Goal: Register for event/course

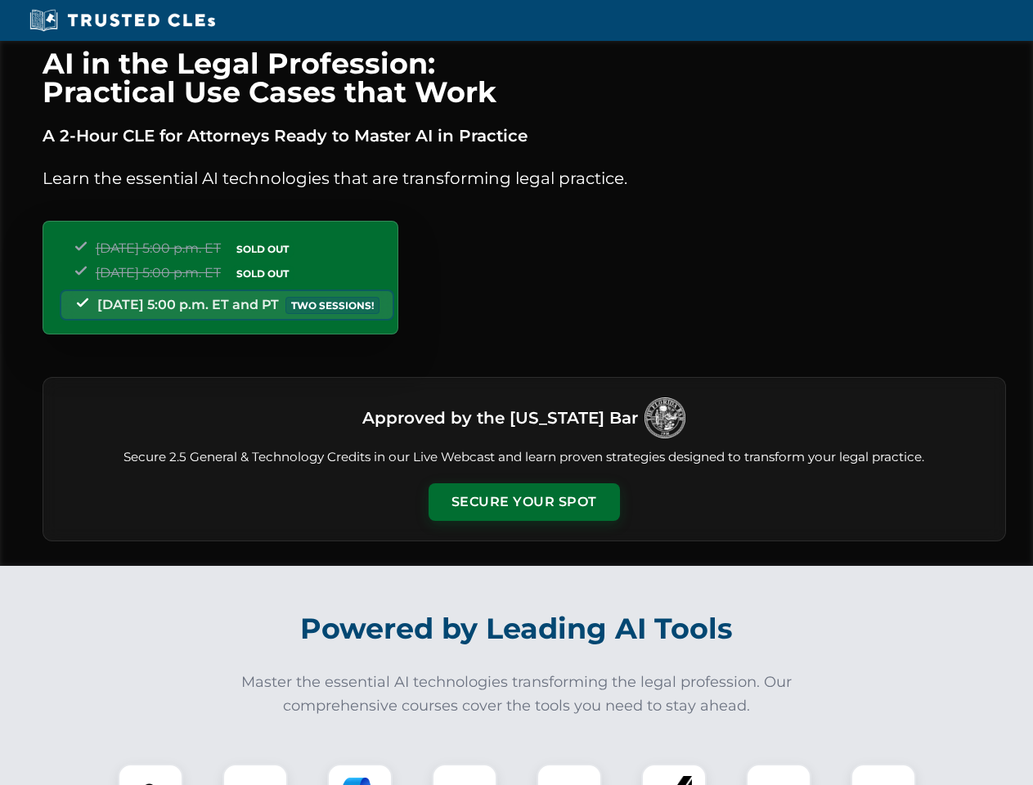
click at [523, 502] on button "Secure Your Spot" at bounding box center [523, 502] width 191 height 38
click at [150, 774] on img at bounding box center [150, 796] width 47 height 47
click at [255, 774] on div at bounding box center [254, 796] width 65 height 65
click at [360, 774] on div at bounding box center [359, 796] width 65 height 65
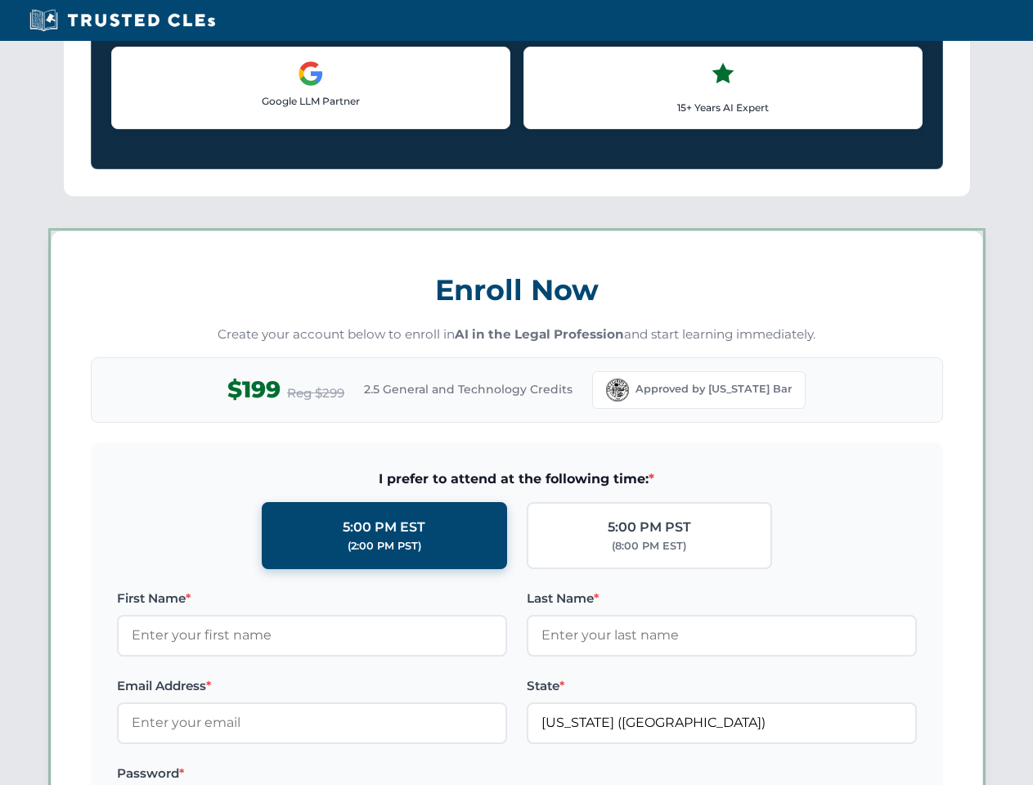
click at [569, 774] on label at bounding box center [722, 774] width 390 height 20
